Goal: Task Accomplishment & Management: Use online tool/utility

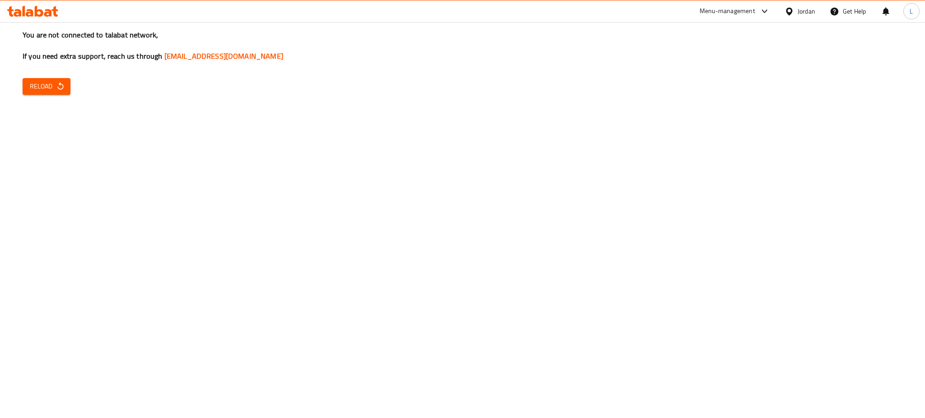
click at [43, 86] on span "Reload" at bounding box center [46, 86] width 33 height 11
click at [44, 85] on span "Reload" at bounding box center [46, 86] width 33 height 11
click at [63, 81] on button "Reload" at bounding box center [47, 86] width 48 height 17
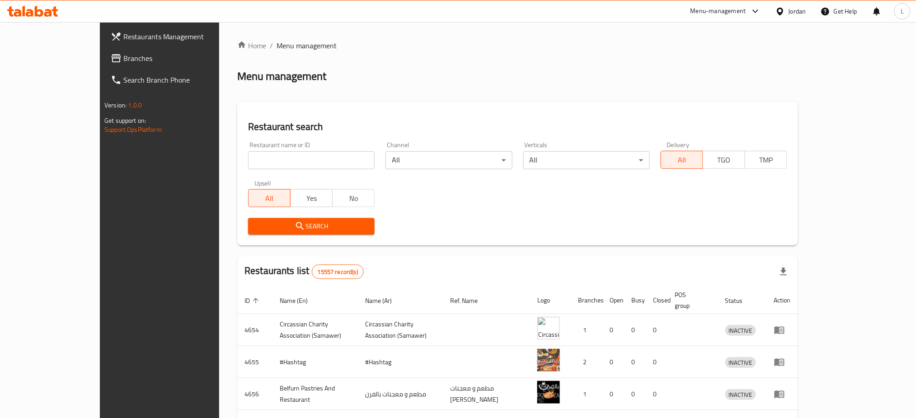
click at [250, 154] on input "search" at bounding box center [311, 160] width 127 height 18
click at [295, 223] on icon "submit" at bounding box center [300, 226] width 11 height 11
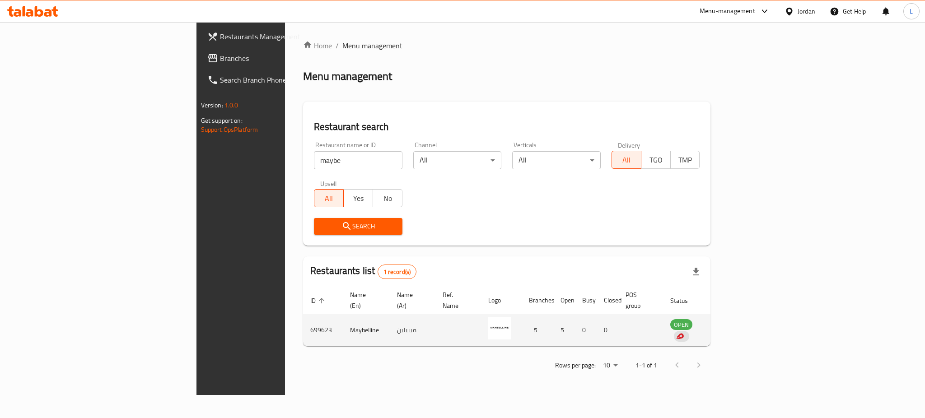
click at [303, 318] on td "699623" at bounding box center [323, 331] width 40 height 32
copy td "699623"
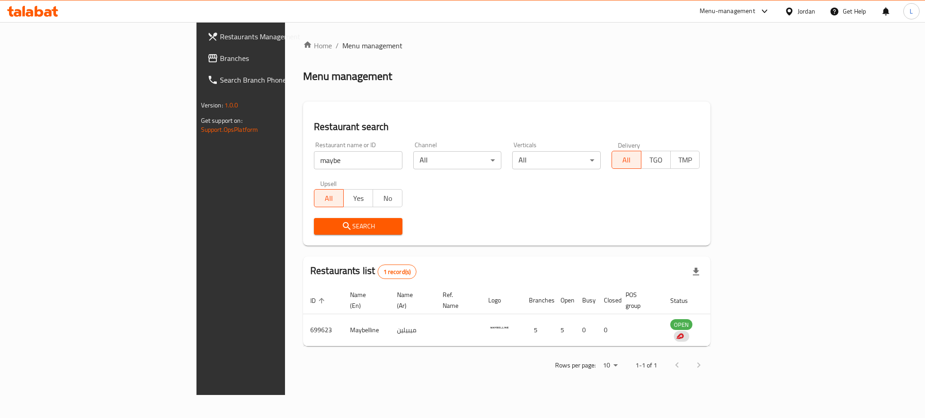
click at [315, 365] on div "Rows per page: 10 1-1 of 1" at bounding box center [507, 365] width 408 height 23
click at [314, 161] on input "maybe" at bounding box center [358, 160] width 89 height 18
type input "sense"
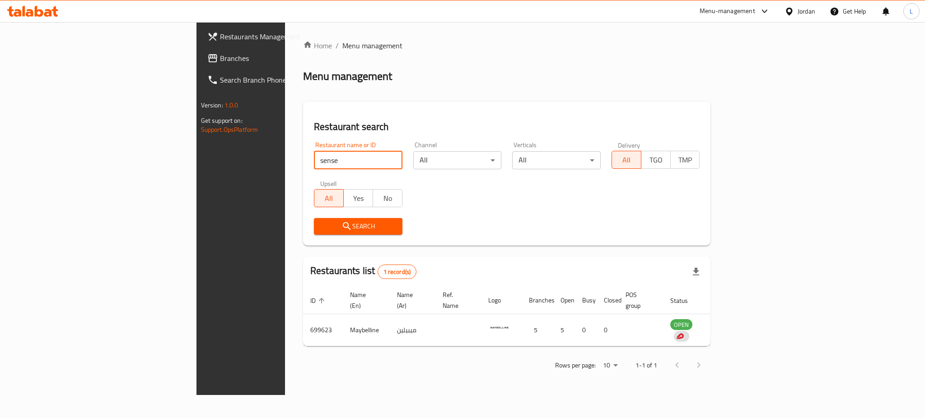
click at [321, 222] on span "Search" at bounding box center [358, 226] width 74 height 11
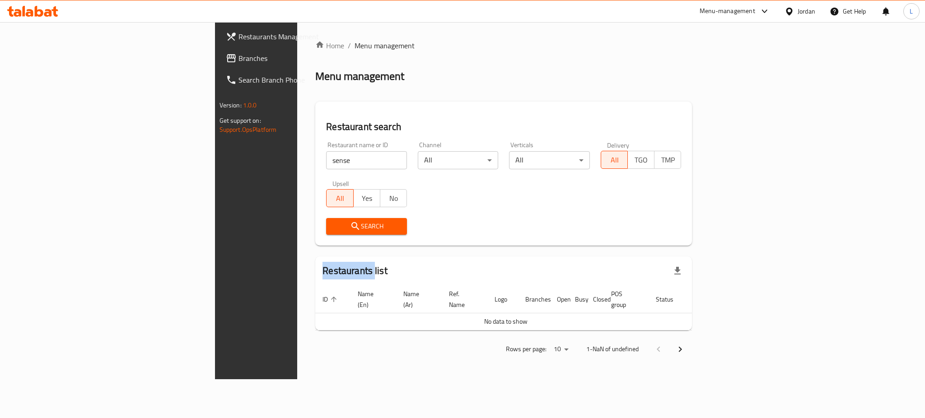
click at [268, 222] on div at bounding box center [462, 209] width 925 height 418
click at [333, 222] on span "Search" at bounding box center [366, 226] width 66 height 11
click at [333, 224] on span "Search" at bounding box center [366, 226] width 66 height 11
click at [326, 163] on input "sense" at bounding box center [366, 160] width 81 height 18
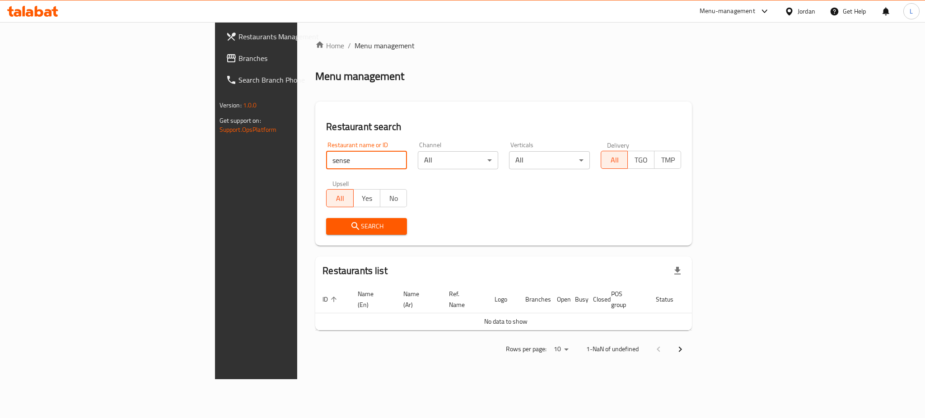
click at [326, 232] on button "Search" at bounding box center [366, 226] width 81 height 17
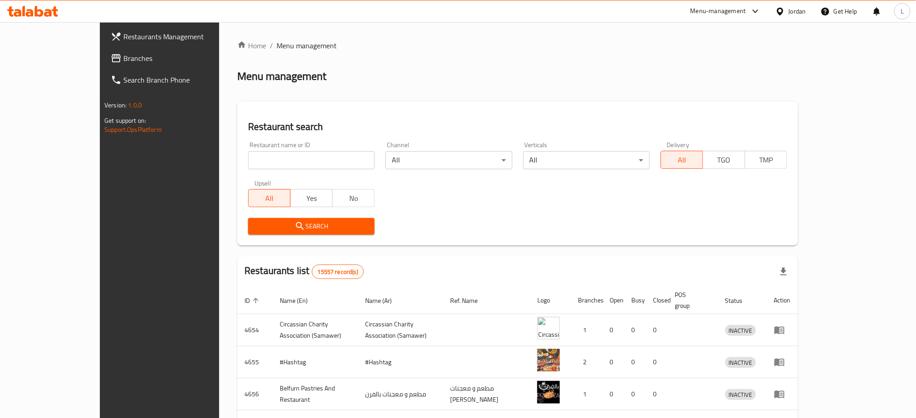
click at [248, 161] on input "search" at bounding box center [311, 160] width 127 height 18
click at [250, 145] on div "Restaurant name or ID Restaurant name or ID" at bounding box center [311, 156] width 127 height 28
click at [252, 153] on input "search" at bounding box center [311, 160] width 127 height 18
click at [258, 161] on input "search" at bounding box center [311, 160] width 127 height 18
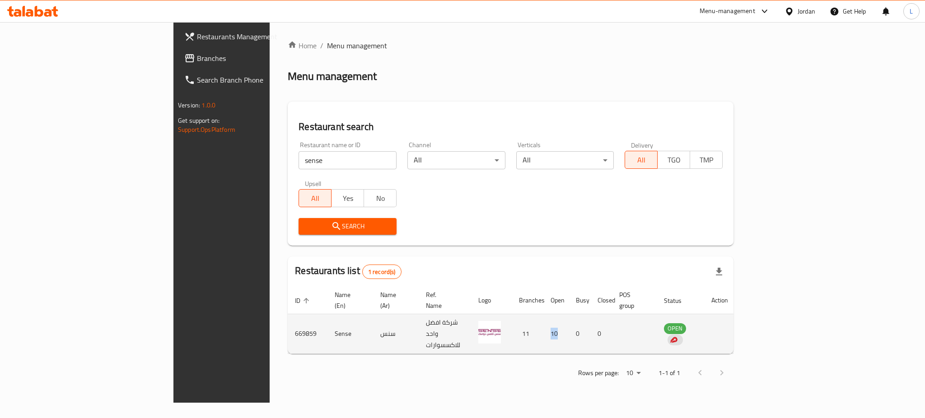
drag, startPoint x: 617, startPoint y: 318, endPoint x: 637, endPoint y: 319, distance: 19.9
click at [569, 319] on td "10" at bounding box center [556, 335] width 25 height 40
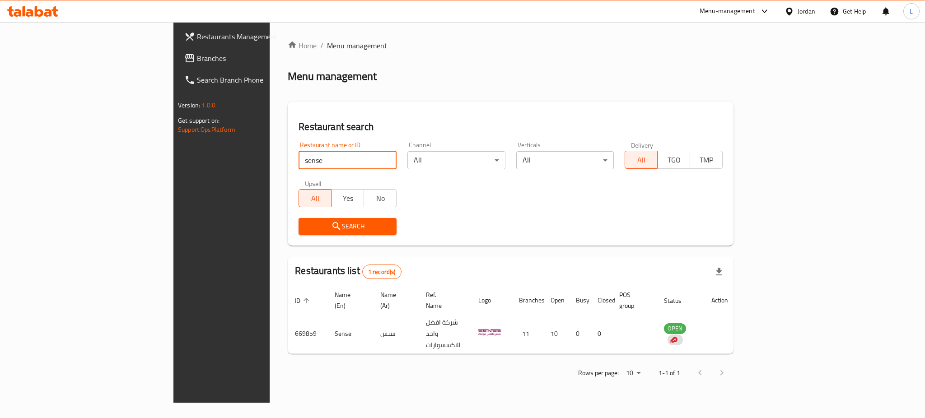
drag, startPoint x: 249, startPoint y: 160, endPoint x: 97, endPoint y: 177, distance: 153.3
click at [174, 176] on div "Restaurants Management Branches Search Branch Phone Version: 1.0.0 Get support …" at bounding box center [463, 212] width 578 height 381
type input "candy zone"
click button "Search" at bounding box center [348, 226] width 98 height 17
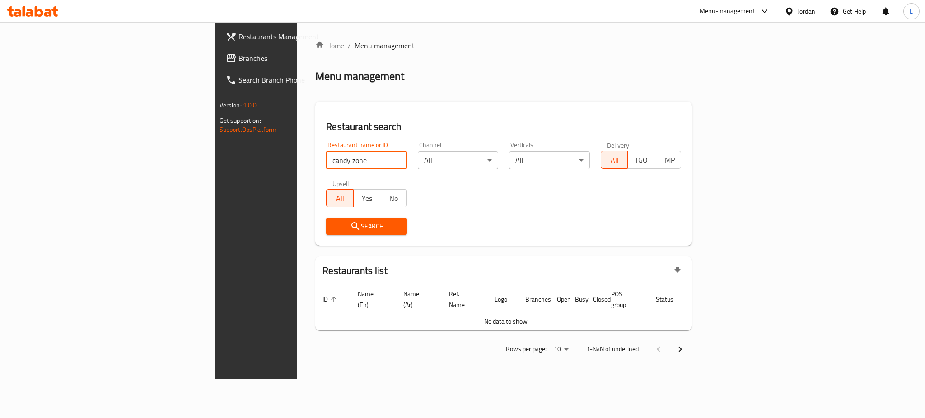
click at [350, 225] on icon "submit" at bounding box center [355, 226] width 11 height 11
click at [326, 151] on input "candy zone" at bounding box center [366, 160] width 81 height 18
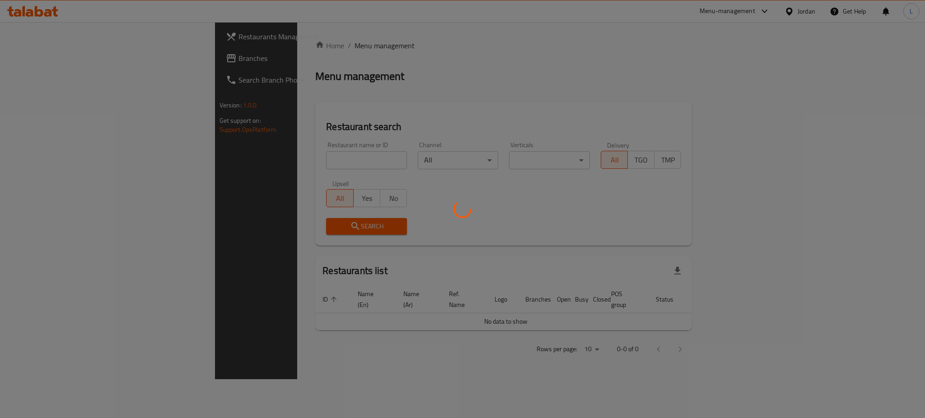
click at [277, 158] on div at bounding box center [462, 209] width 925 height 418
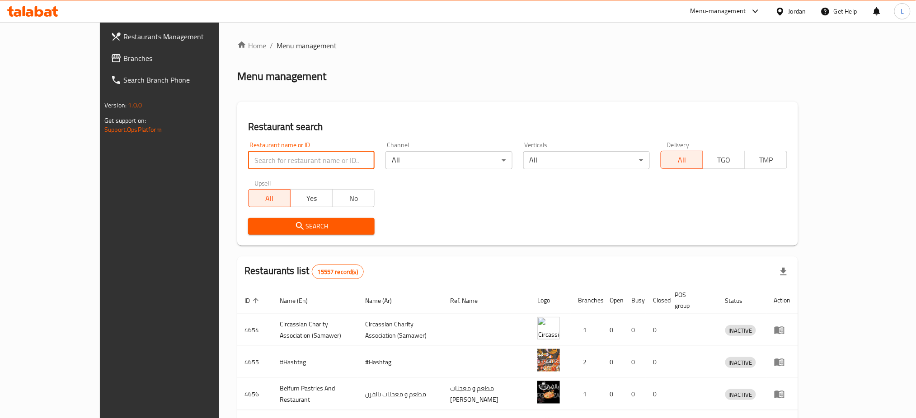
click at [248, 163] on input "search" at bounding box center [311, 160] width 127 height 18
click at [248, 159] on input "search" at bounding box center [311, 160] width 127 height 18
type input "candy zone"
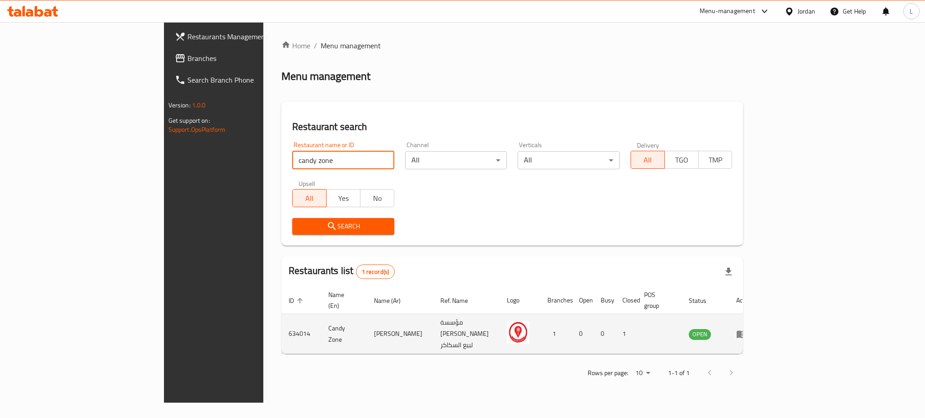
click at [747, 331] on icon "enhanced table" at bounding box center [742, 335] width 10 height 8
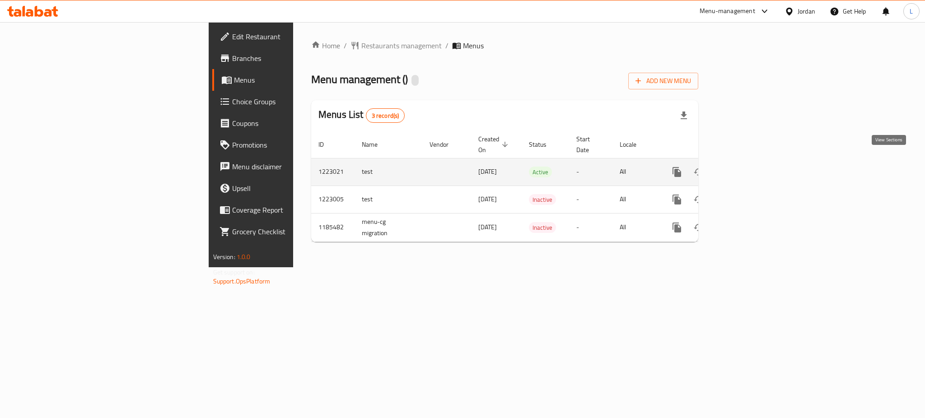
click at [747, 168] on icon "enhanced table" at bounding box center [742, 172] width 8 height 8
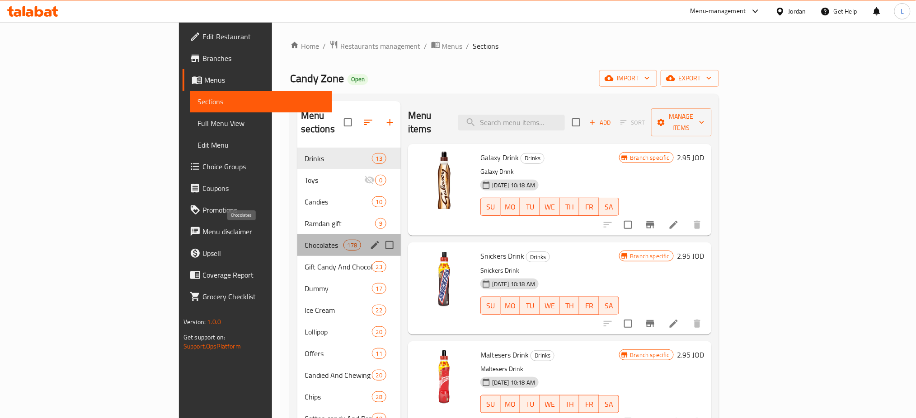
click at [305, 240] on span "Chocolates" at bounding box center [324, 245] width 39 height 11
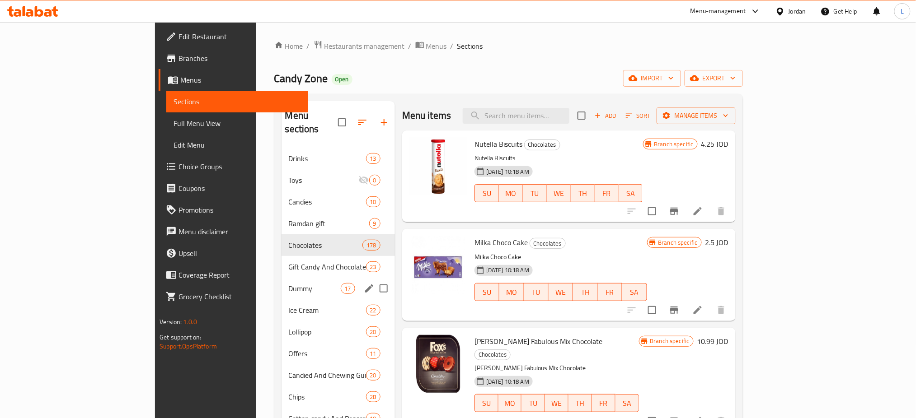
click at [289, 283] on span "Dummy" at bounding box center [315, 288] width 52 height 11
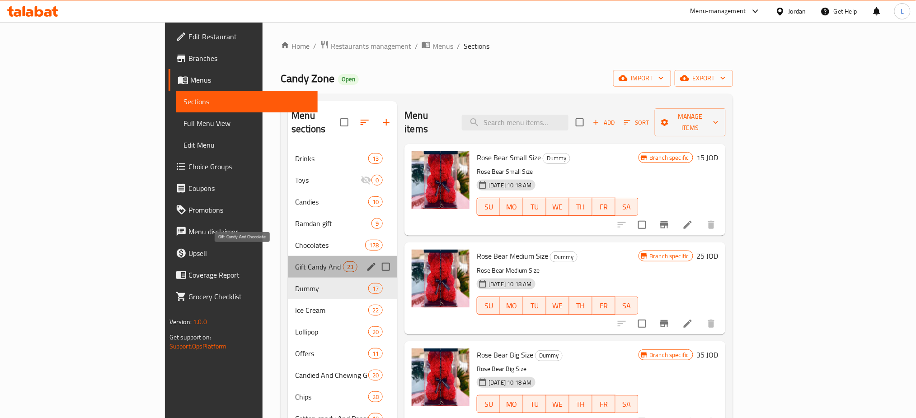
click at [295, 262] on span "Gift Candy And Chocolate" at bounding box center [319, 267] width 48 height 11
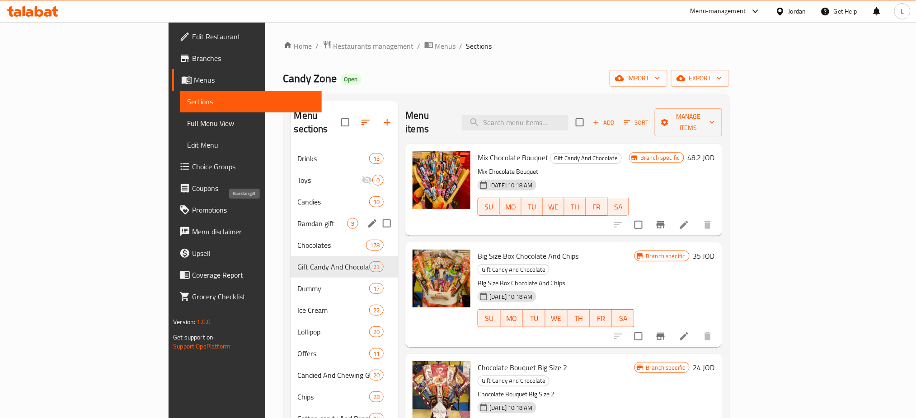
click at [298, 218] on span "Ramdan gift" at bounding box center [323, 223] width 50 height 11
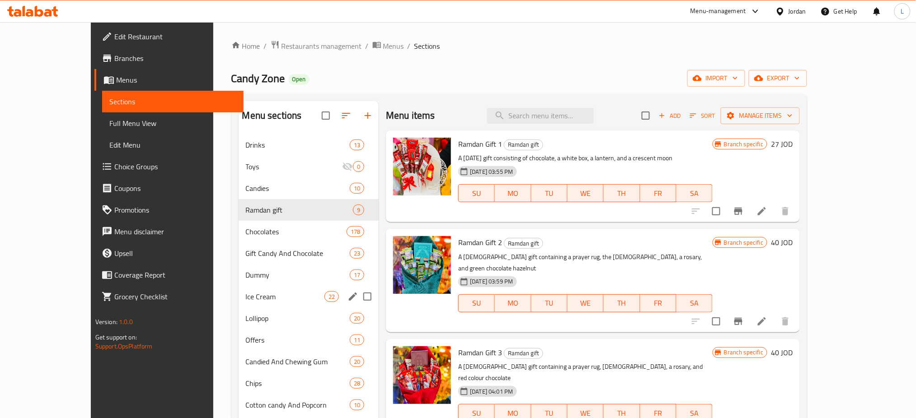
click at [275, 287] on div "Ice Cream 22" at bounding box center [309, 297] width 141 height 22
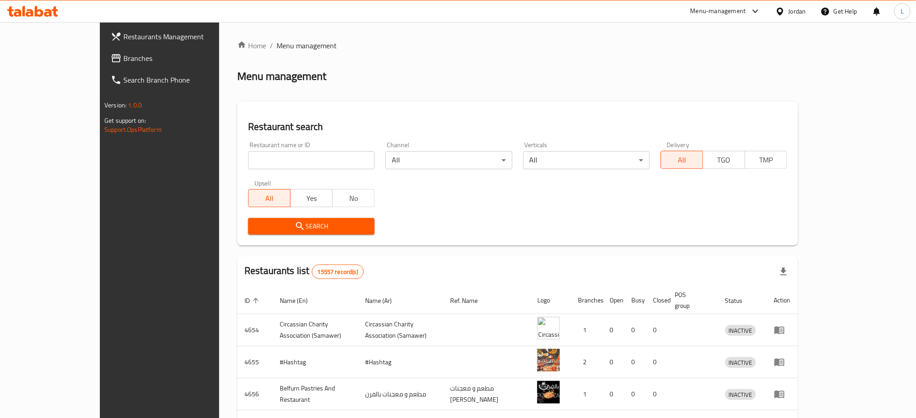
click at [291, 161] on input "search" at bounding box center [311, 160] width 127 height 18
click button "Search" at bounding box center [311, 226] width 127 height 17
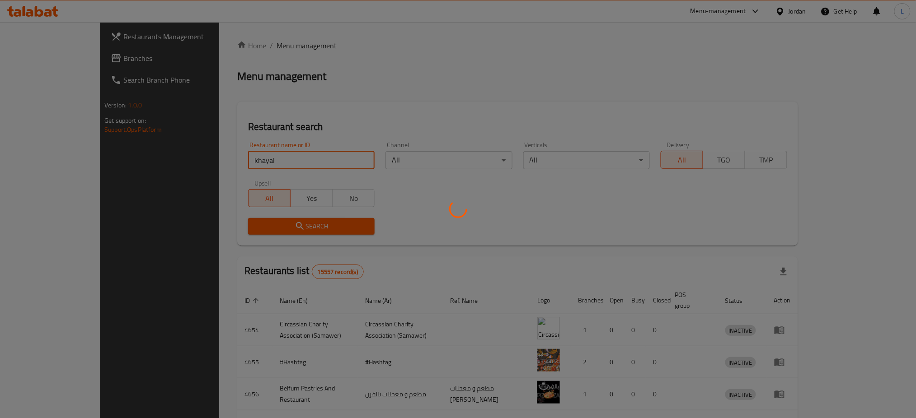
type input "Khayal Chocolate"
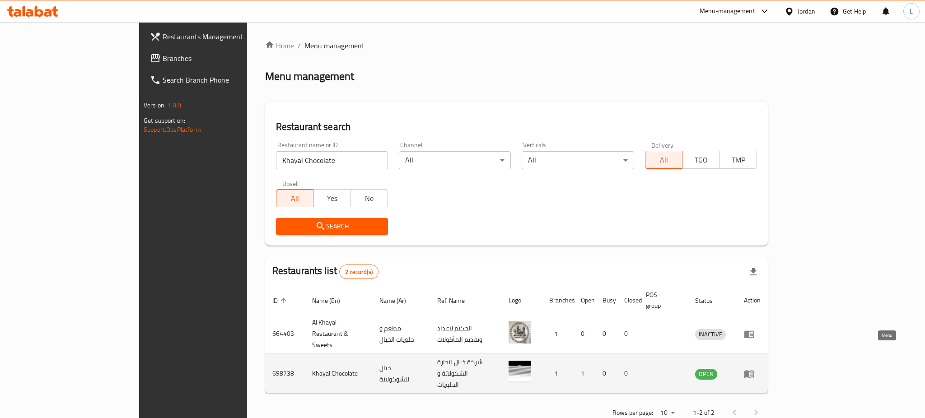
click at [761, 369] on link "enhanced table" at bounding box center [752, 374] width 17 height 11
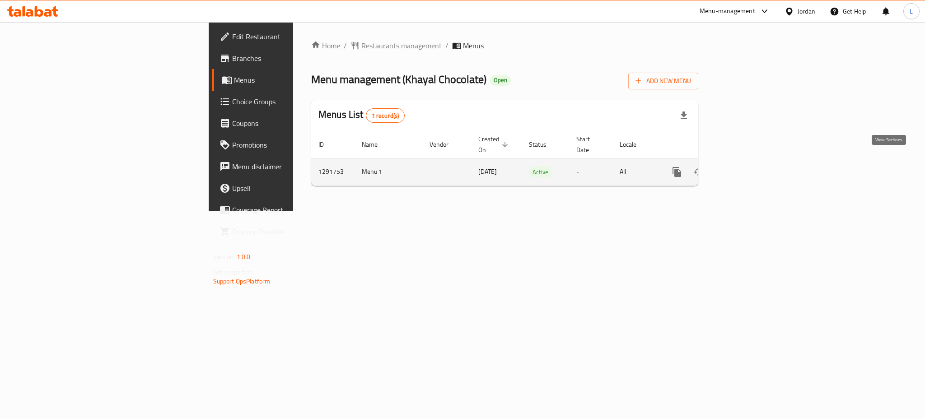
click at [748, 167] on icon "enhanced table" at bounding box center [742, 172] width 11 height 11
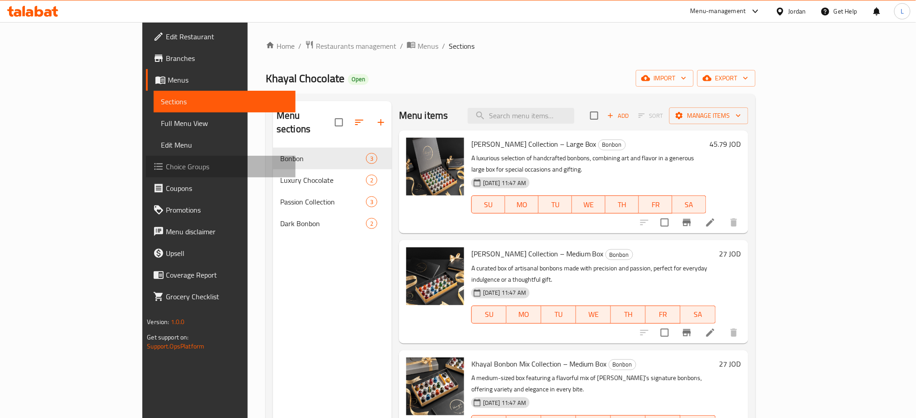
click at [166, 169] on span "Choice Groups" at bounding box center [227, 166] width 122 height 11
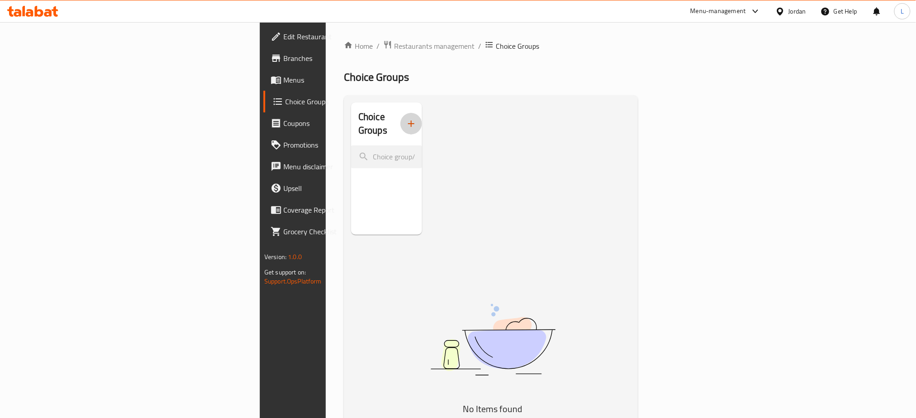
click at [406, 118] on icon "button" at bounding box center [411, 123] width 11 height 11
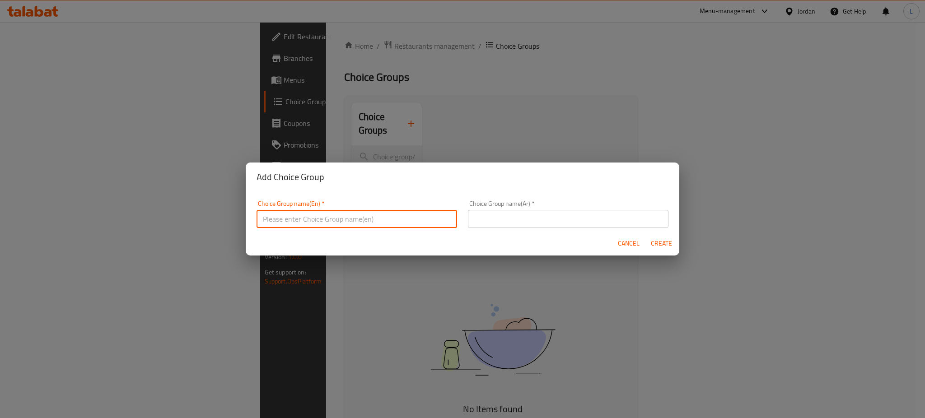
click at [383, 224] on input "text" at bounding box center [357, 219] width 201 height 18
type input "Create Your Own Box"
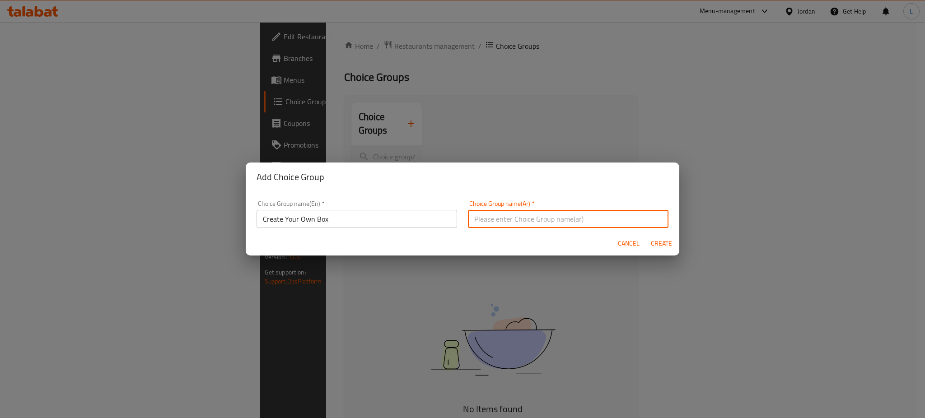
click at [549, 224] on input "text" at bounding box center [568, 219] width 201 height 18
type input "h"
type input "انشئ البوكس الخاص بك"
click at [664, 241] on span "Create" at bounding box center [662, 243] width 22 height 11
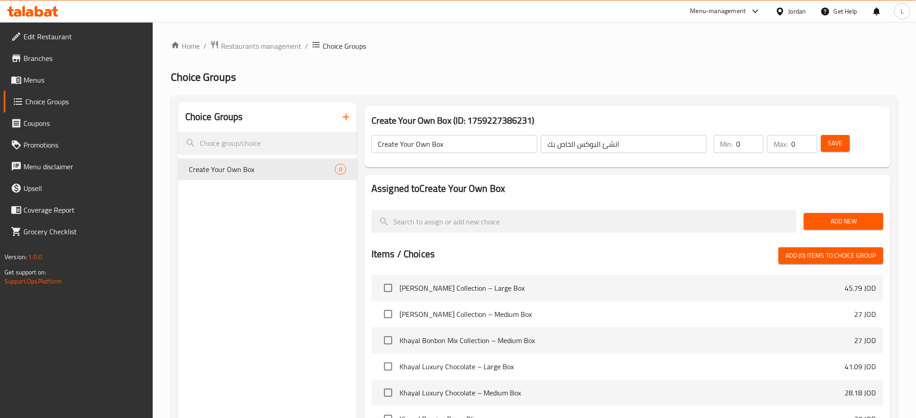
click at [829, 225] on span "Add New" at bounding box center [843, 221] width 65 height 11
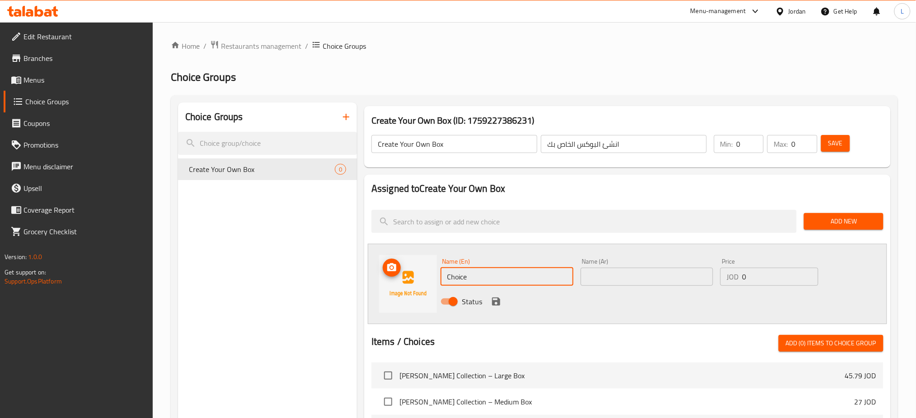
drag, startPoint x: 478, startPoint y: 280, endPoint x: 398, endPoint y: 280, distance: 79.5
click at [398, 280] on div "Name (En) Choice Name (En) Name (Ar) Name (Ar) Price JOD 0 Price Status" at bounding box center [627, 284] width 519 height 80
type input "}"
type input "Cheese"
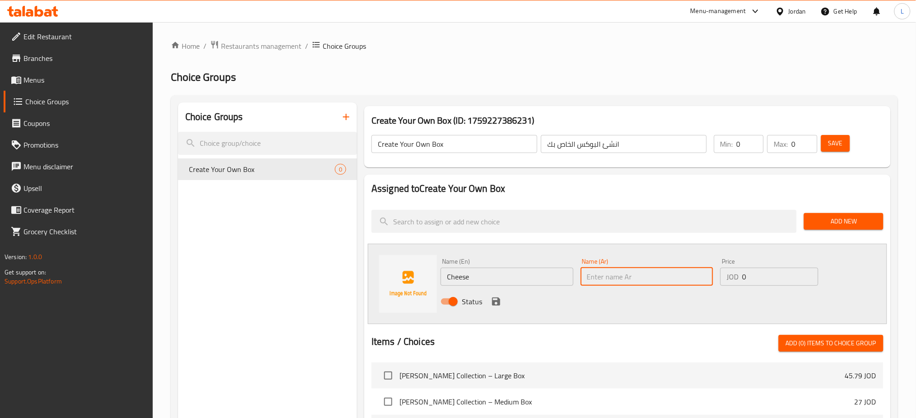
click at [601, 280] on input "text" at bounding box center [647, 277] width 133 height 18
type input "جبنة"
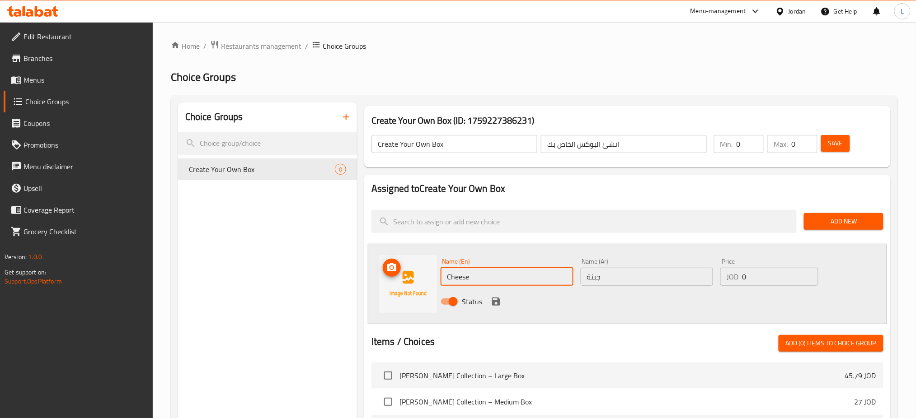
drag, startPoint x: 470, startPoint y: 273, endPoint x: 426, endPoint y: 282, distance: 45.1
click at [426, 282] on div "Name (En) Cheese Name (En) Name (Ar) جبنة Name (Ar) Price JOD 0 Price Status" at bounding box center [627, 284] width 519 height 80
type input "Cheesecake"
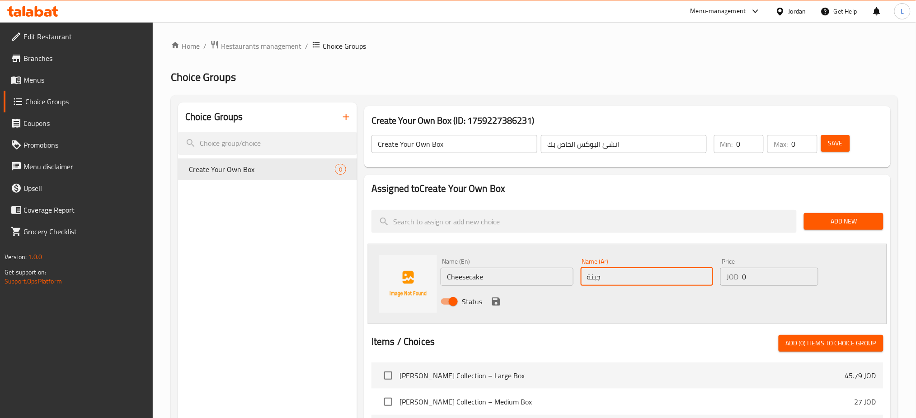
click at [601, 278] on input "جبنة" at bounding box center [647, 277] width 133 height 18
type input "j"
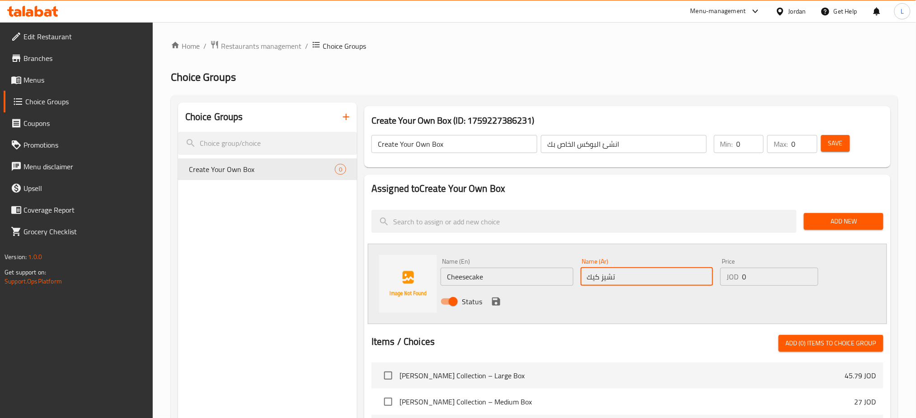
type input "تشيز كيك"
click at [282, 45] on span "Restaurants management" at bounding box center [261, 46] width 80 height 11
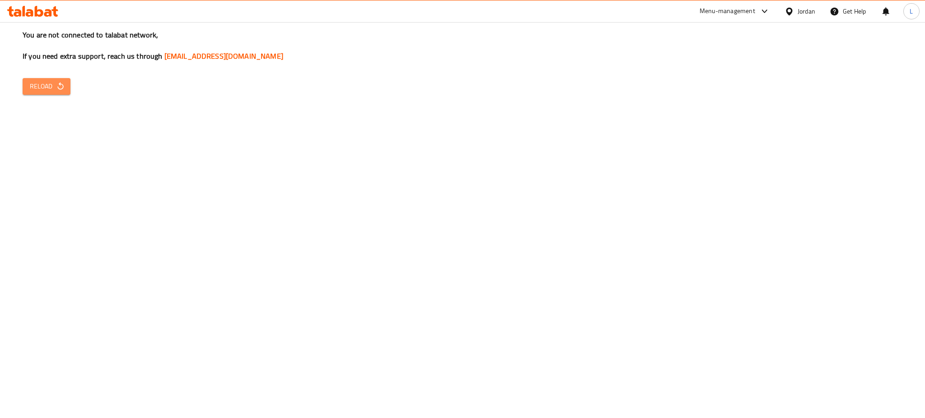
click at [39, 82] on span "Reload" at bounding box center [46, 86] width 33 height 11
click at [45, 91] on span "Reload" at bounding box center [46, 86] width 33 height 11
click at [44, 89] on span "Reload" at bounding box center [46, 86] width 33 height 11
click at [40, 93] on button "Reload" at bounding box center [47, 86] width 48 height 17
click at [59, 85] on icon "button" at bounding box center [60, 86] width 9 height 9
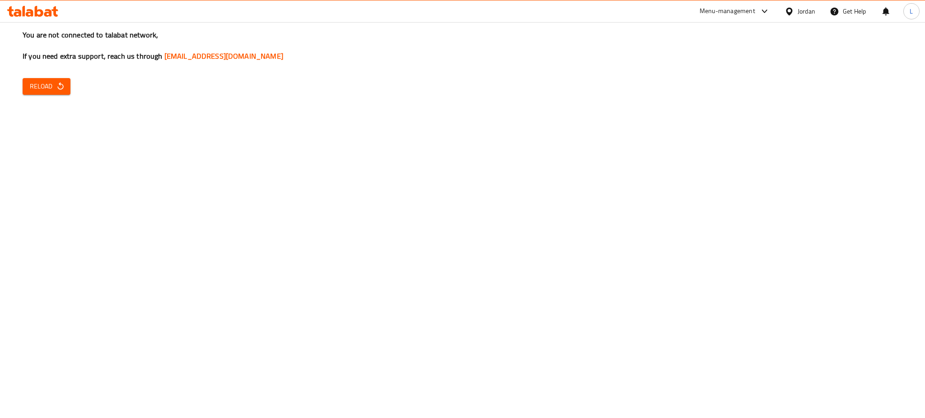
click at [55, 93] on button "Reload" at bounding box center [47, 86] width 48 height 17
click at [64, 85] on icon "button" at bounding box center [60, 86] width 9 height 9
click at [361, 415] on div "You are not connected to talabat network, If you need extra support, reach us t…" at bounding box center [462, 209] width 925 height 418
click at [49, 85] on span "Reload" at bounding box center [46, 86] width 33 height 11
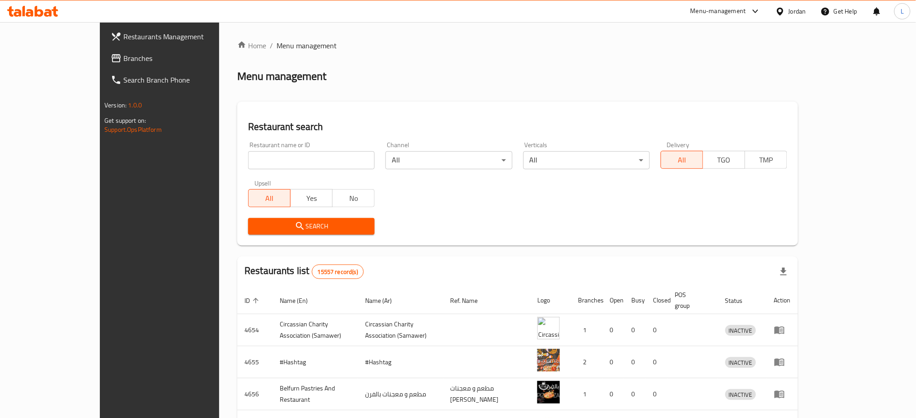
click at [264, 158] on input "search" at bounding box center [311, 160] width 127 height 18
type input "س"
type input "sense"
click at [296, 224] on span "Search" at bounding box center [311, 226] width 112 height 11
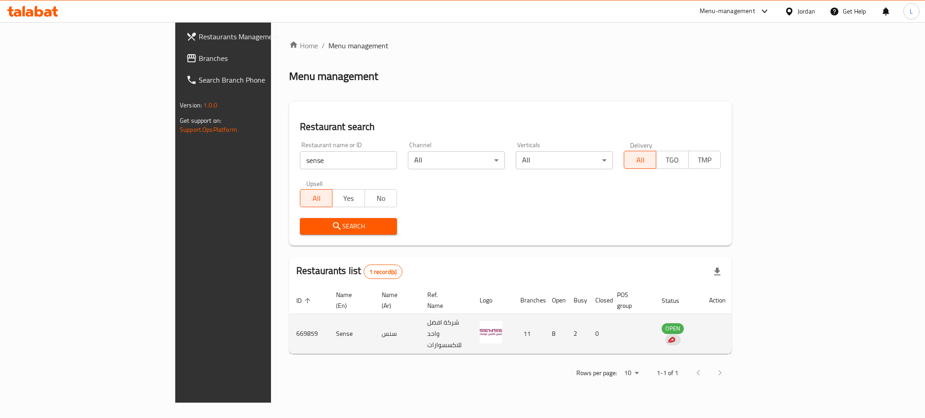
click at [329, 322] on td "Sense" at bounding box center [352, 335] width 46 height 40
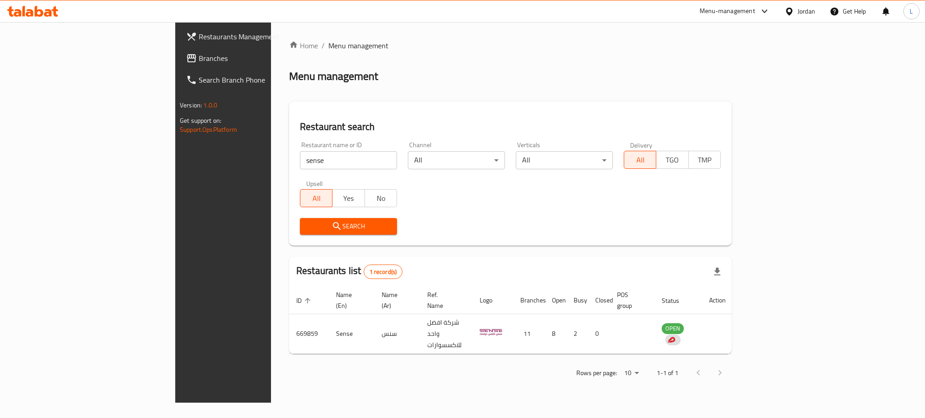
click at [746, 14] on div "Menu-management" at bounding box center [728, 11] width 56 height 11
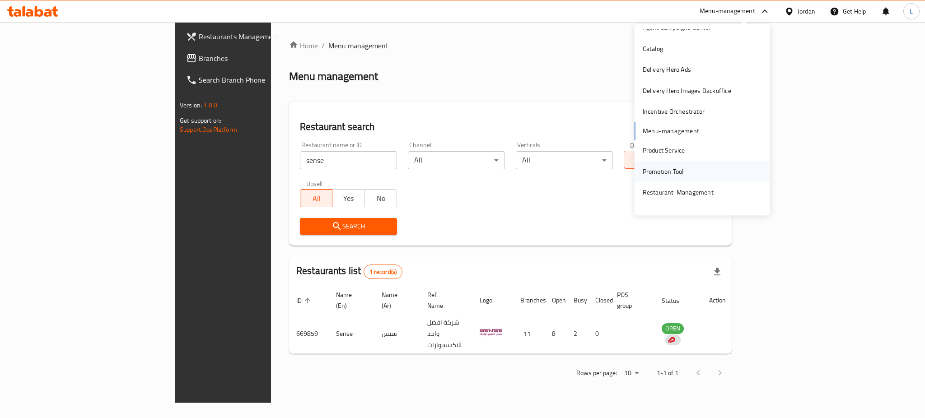
scroll to position [47, 0]
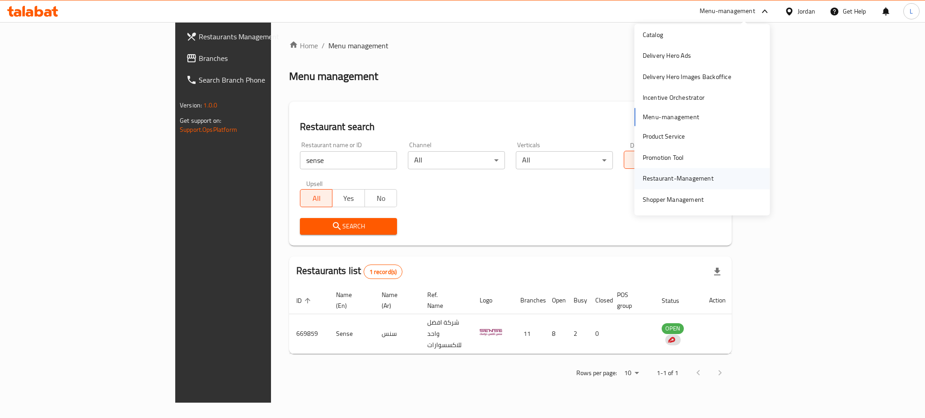
click at [679, 180] on div "Restaurant-Management" at bounding box center [678, 179] width 71 height 10
